Goal: Transaction & Acquisition: Purchase product/service

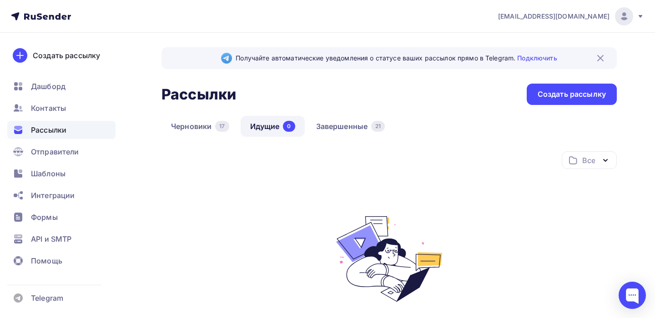
click at [71, 129] on div "Рассылки" at bounding box center [61, 130] width 108 height 18
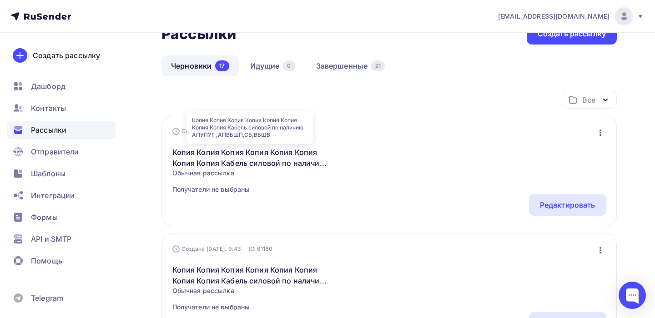
scroll to position [30, 0]
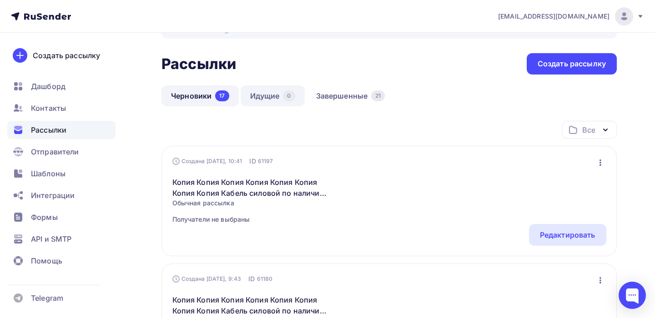
click at [270, 100] on link "Идущие 0" at bounding box center [273, 96] width 64 height 21
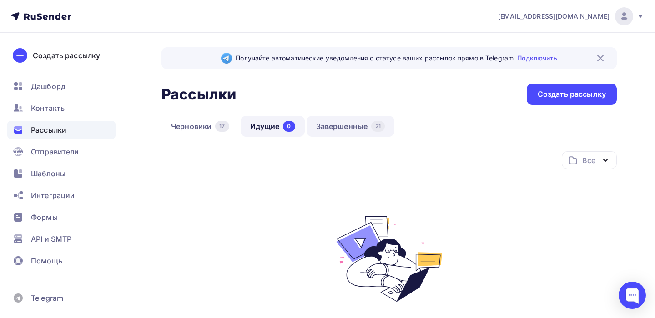
click at [347, 130] on link "Завершенные 21" at bounding box center [351, 126] width 88 height 21
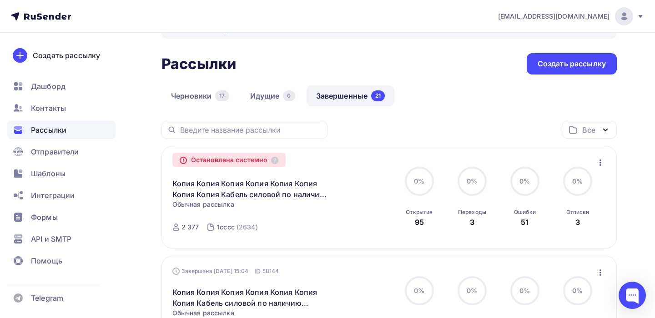
scroll to position [91, 0]
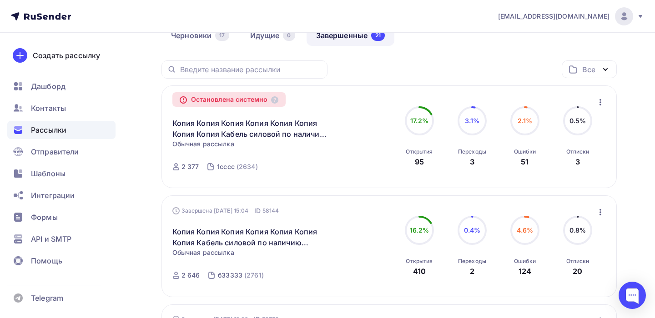
click at [601, 100] on icon "button" at bounding box center [600, 102] width 11 height 11
click at [418, 154] on div "Открытия" at bounding box center [419, 151] width 27 height 7
click at [601, 105] on icon "button" at bounding box center [600, 102] width 11 height 11
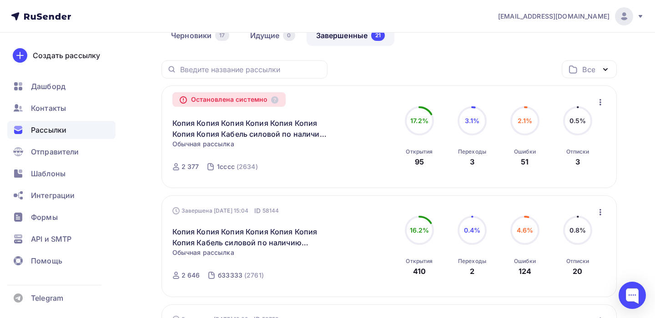
click at [576, 122] on span "0.5%" at bounding box center [578, 121] width 17 height 8
click at [579, 156] on div "Отписки 3" at bounding box center [577, 155] width 23 height 25
click at [577, 162] on div "3" at bounding box center [577, 161] width 5 height 11
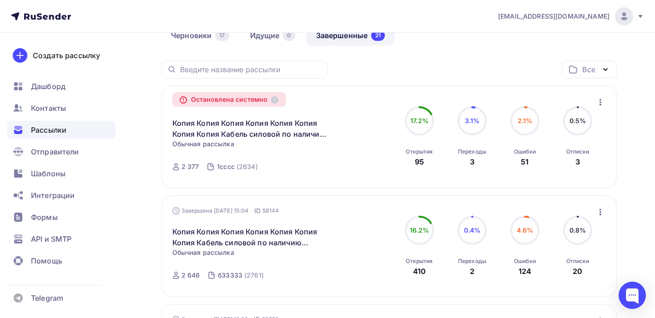
click at [577, 162] on div "3" at bounding box center [577, 161] width 5 height 11
drag, startPoint x: 577, startPoint y: 162, endPoint x: 525, endPoint y: 160, distance: 51.9
click at [525, 160] on div "51" at bounding box center [525, 161] width 8 height 11
click at [524, 160] on div "51" at bounding box center [525, 161] width 8 height 11
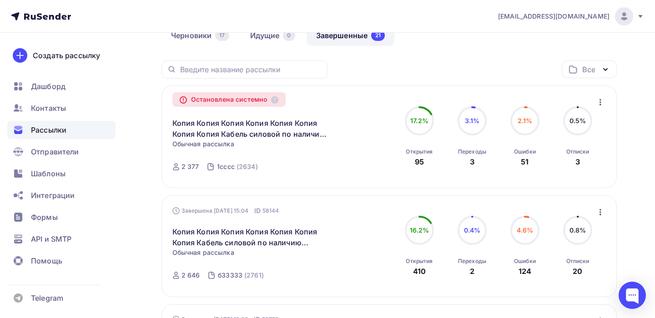
click at [469, 158] on div "Переходы 3" at bounding box center [472, 155] width 28 height 25
click at [576, 270] on div "20" at bounding box center [578, 271] width 10 height 11
click at [599, 101] on icon "button" at bounding box center [600, 102] width 11 height 11
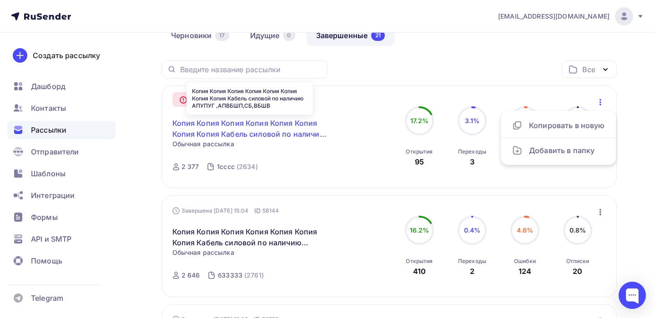
click at [194, 132] on link "Копия Копия Копия Копия Копия Копия Копия Копия Кабель силовой по наличию АПУПУ…" at bounding box center [250, 129] width 156 height 22
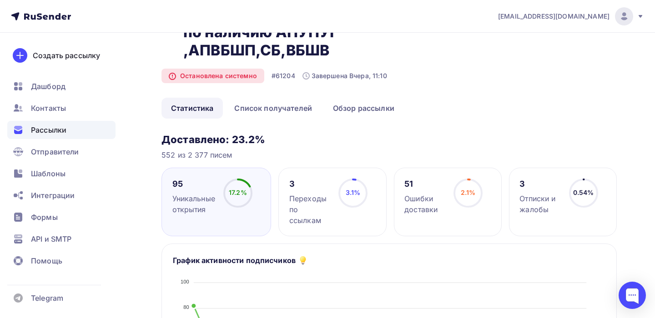
scroll to position [91, 0]
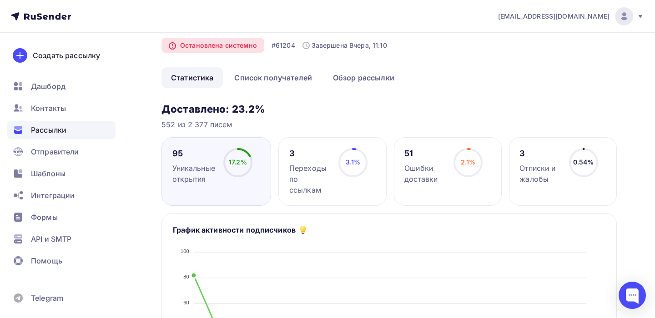
click at [533, 167] on div "Отписки и жалобы" at bounding box center [539, 174] width 41 height 22
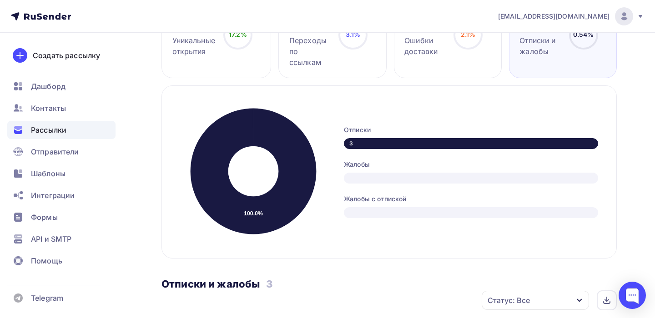
scroll to position [67, 0]
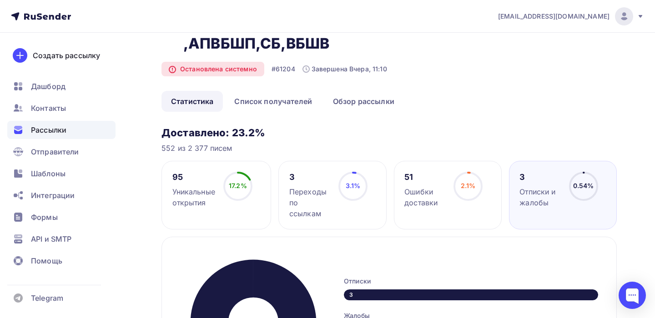
click at [462, 187] on span "2.1%" at bounding box center [468, 186] width 15 height 8
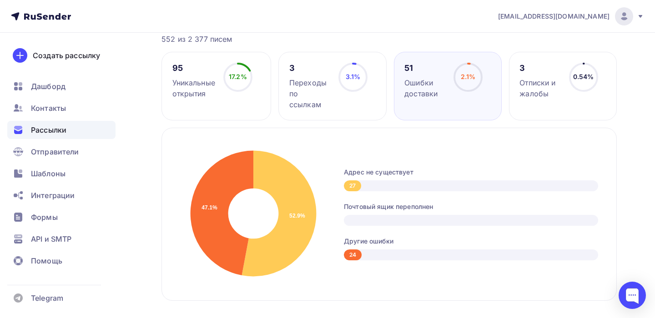
scroll to position [0, 0]
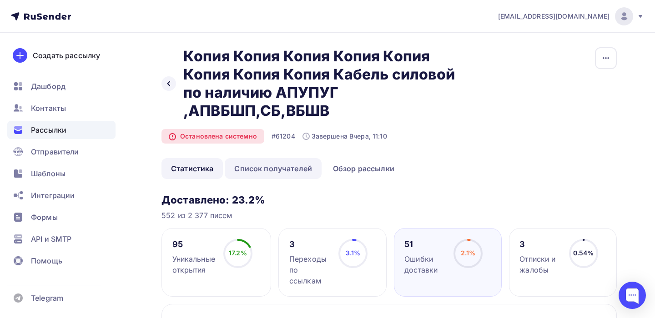
click at [280, 170] on link "Список получателей" at bounding box center [273, 168] width 97 height 21
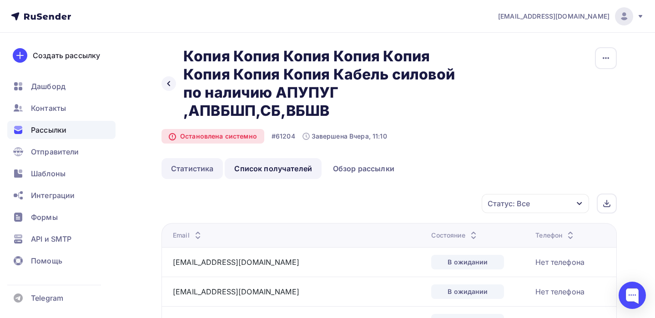
click at [189, 173] on link "Статистика" at bounding box center [191, 168] width 61 height 21
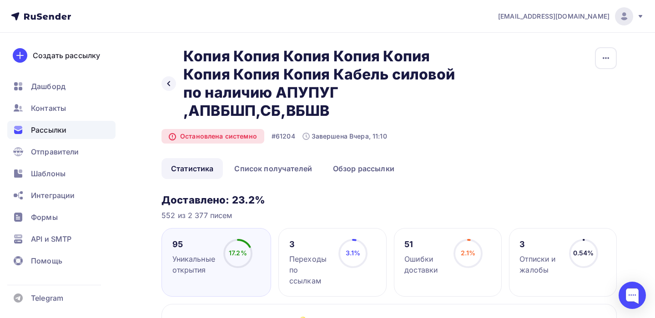
click at [73, 135] on div "Рассылки" at bounding box center [61, 130] width 108 height 18
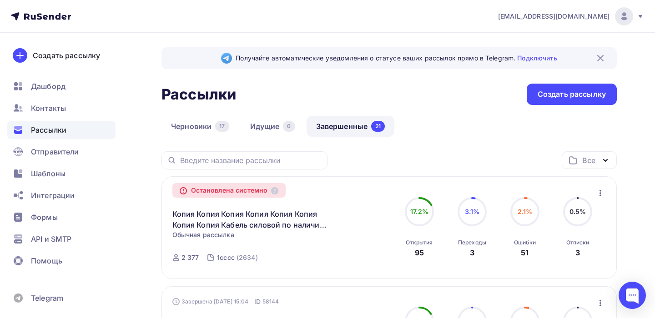
click at [600, 192] on icon "button" at bounding box center [601, 193] width 2 height 6
click at [582, 219] on div "Копировать в новую" at bounding box center [558, 216] width 93 height 11
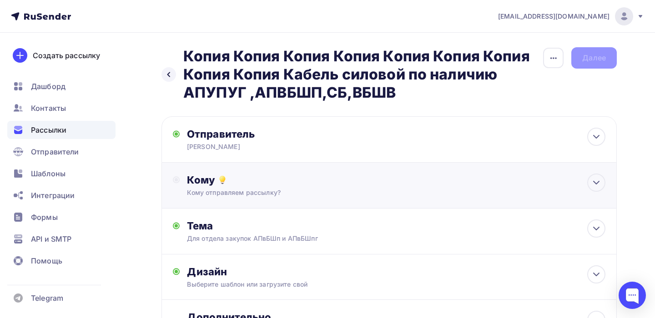
click at [305, 189] on div "Кому отправляем рассылку?" at bounding box center [375, 192] width 377 height 9
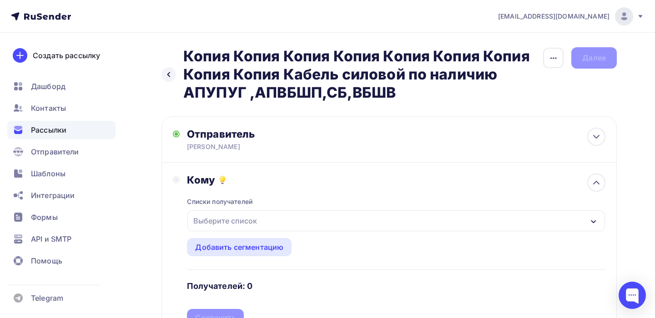
click at [224, 225] on div "Выберите список" at bounding box center [225, 221] width 71 height 16
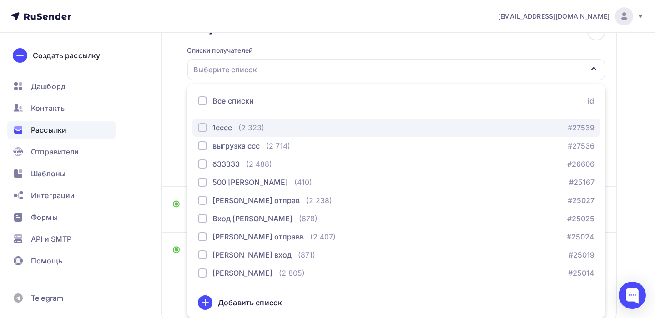
click at [202, 128] on div "button" at bounding box center [202, 127] width 9 height 9
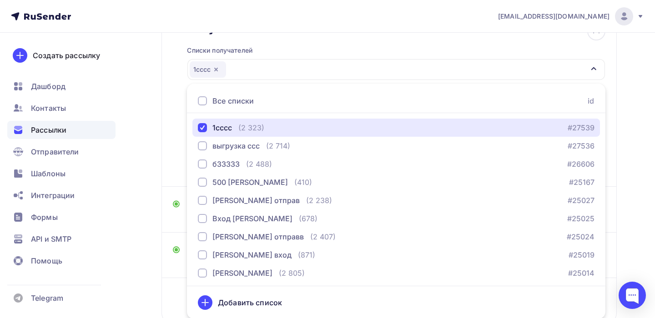
scroll to position [91, 0]
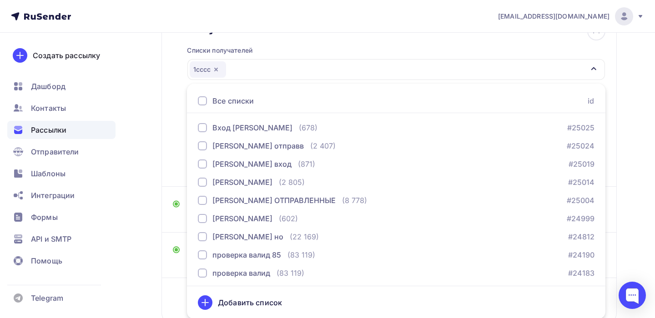
click at [641, 198] on div "Назад Копия Копия Копия Копия Копия Копия Копия Копия Копия Кабель силовой по н…" at bounding box center [327, 132] width 655 height 502
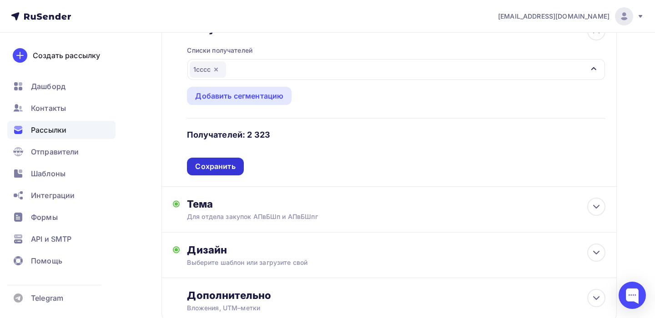
click at [210, 162] on div "Сохранить" at bounding box center [215, 166] width 40 height 10
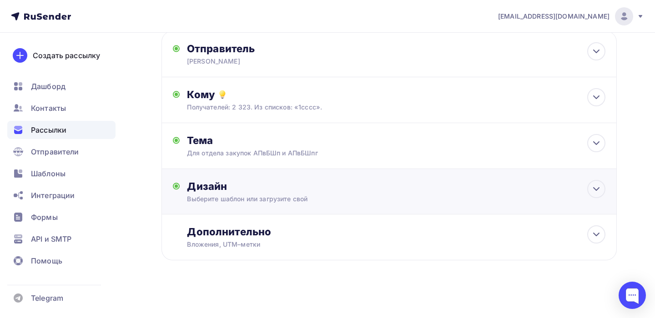
scroll to position [0, 0]
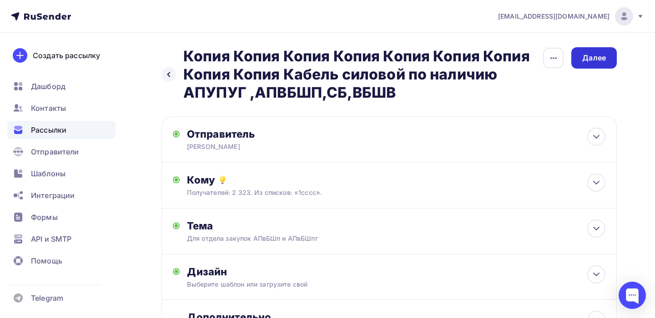
click at [588, 59] on div "Далее" at bounding box center [594, 58] width 24 height 10
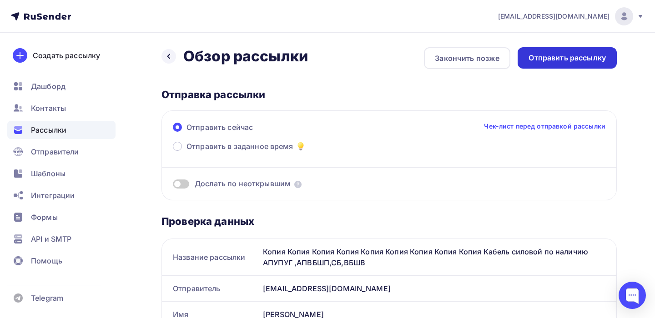
click at [560, 57] on div "Отправить рассылку" at bounding box center [567, 58] width 77 height 10
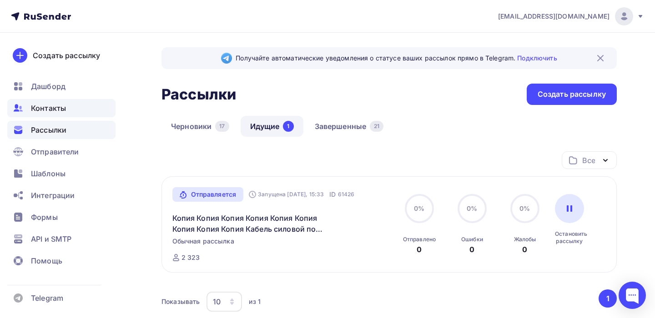
click at [46, 106] on span "Контакты" at bounding box center [48, 108] width 35 height 11
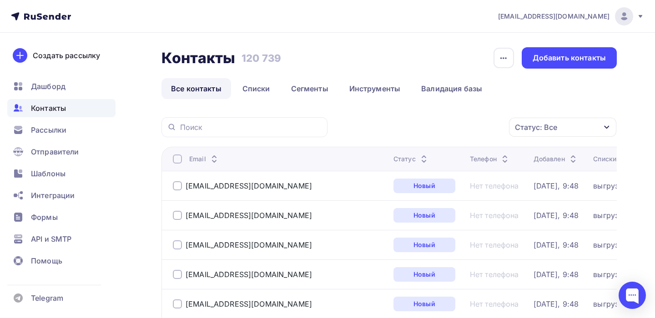
click at [59, 119] on ul "Дашборд Контакты Рассылки Отправители Шаблоны Интеграции Формы API и SMTP Помощь" at bounding box center [61, 176] width 108 height 198
click at [60, 126] on span "Рассылки" at bounding box center [48, 130] width 35 height 11
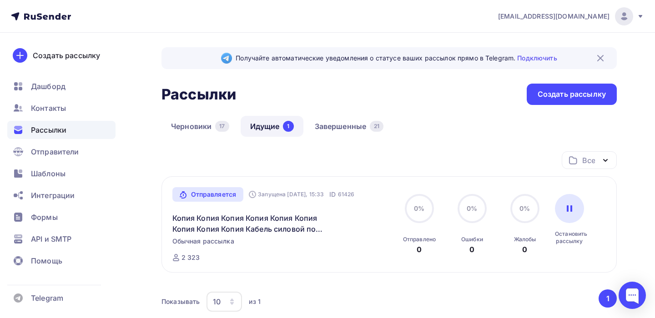
click at [277, 123] on link "Идущие 1" at bounding box center [272, 126] width 63 height 21
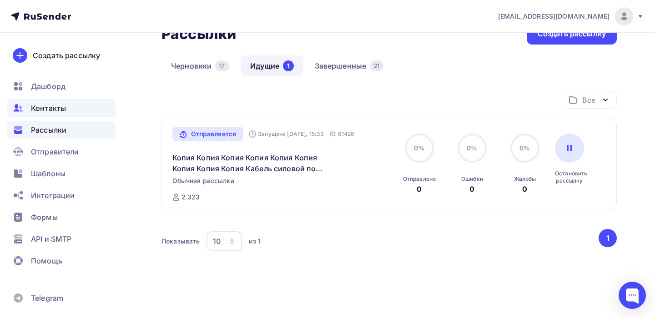
click at [46, 110] on span "Контакты" at bounding box center [48, 108] width 35 height 11
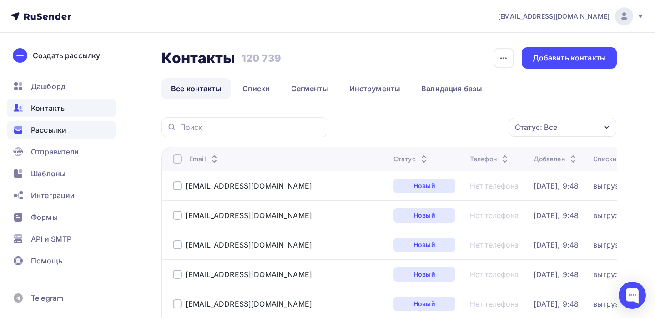
click at [50, 134] on span "Рассылки" at bounding box center [48, 130] width 35 height 11
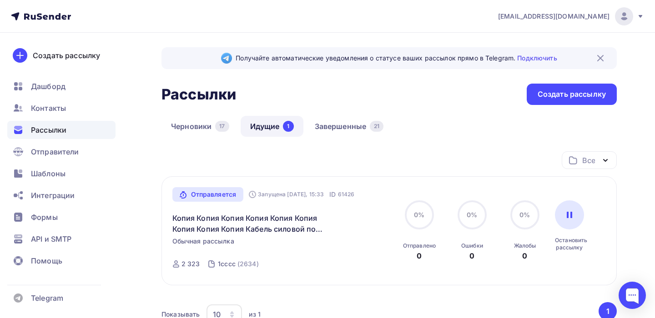
scroll to position [30, 0]
click at [44, 154] on span "Отправители" at bounding box center [55, 151] width 48 height 11
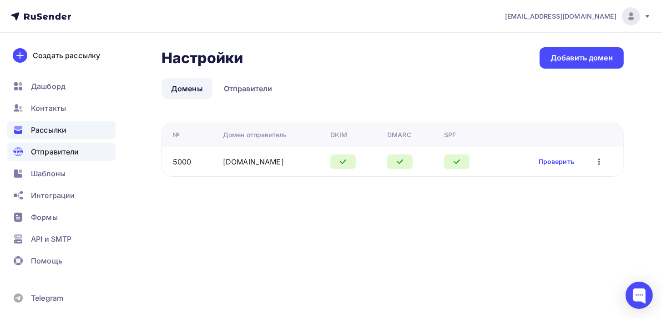
click at [53, 130] on span "Рассылки" at bounding box center [48, 130] width 35 height 11
